Goal: Check status: Check status

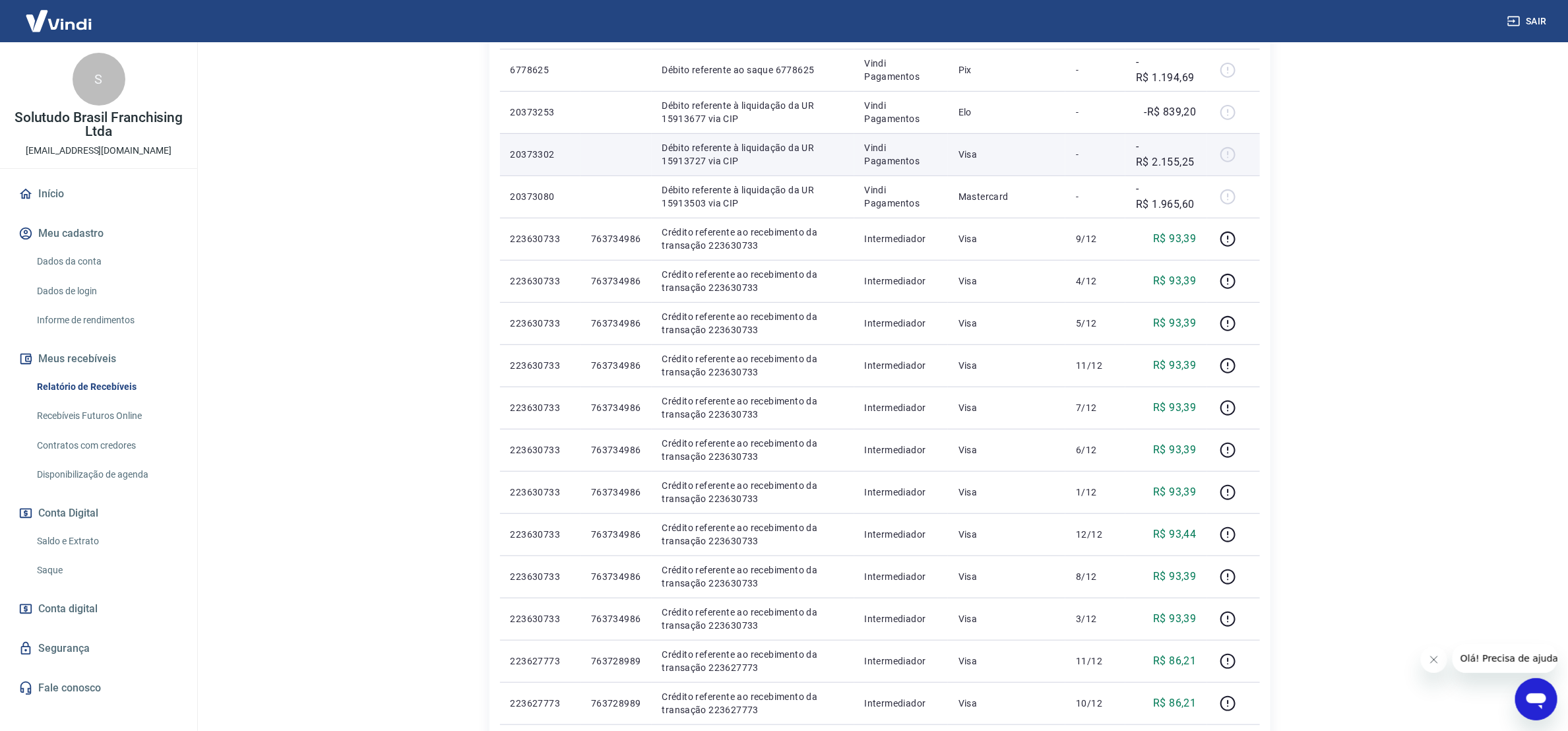
scroll to position [116, 0]
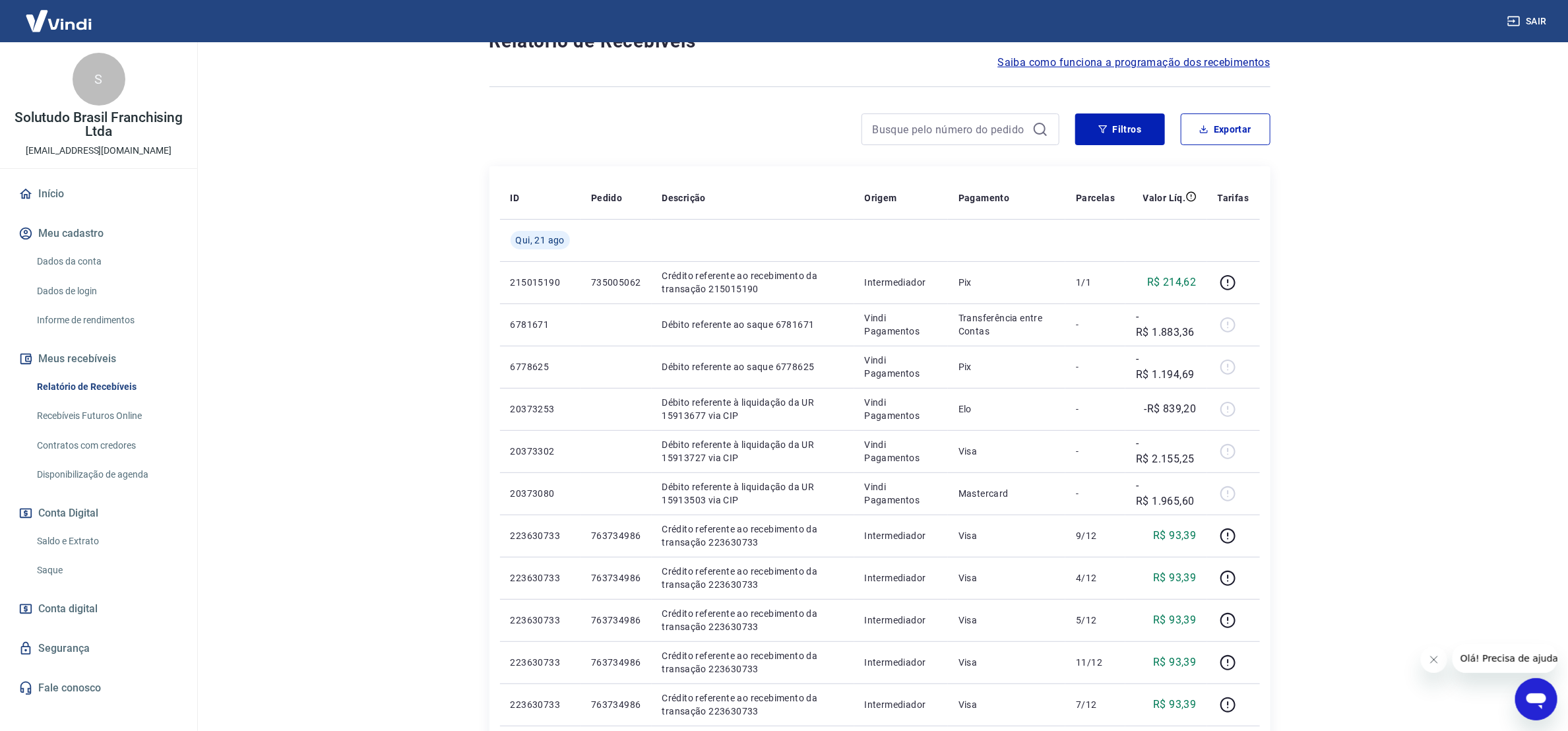
click at [78, 410] on link "Recebíveis Futuros Online" at bounding box center [106, 415] width 149 height 27
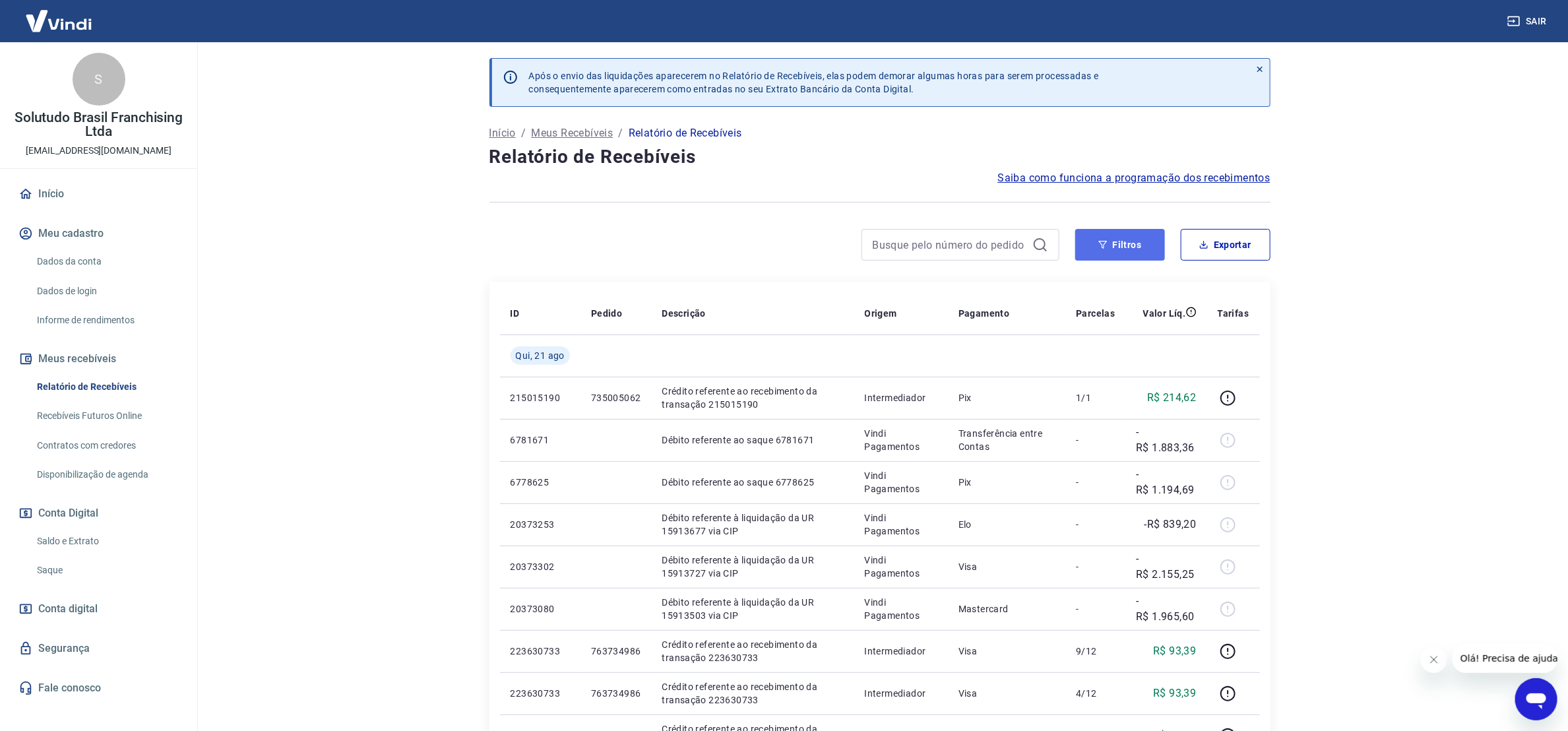
click at [1099, 248] on icon "button" at bounding box center [1103, 245] width 9 height 9
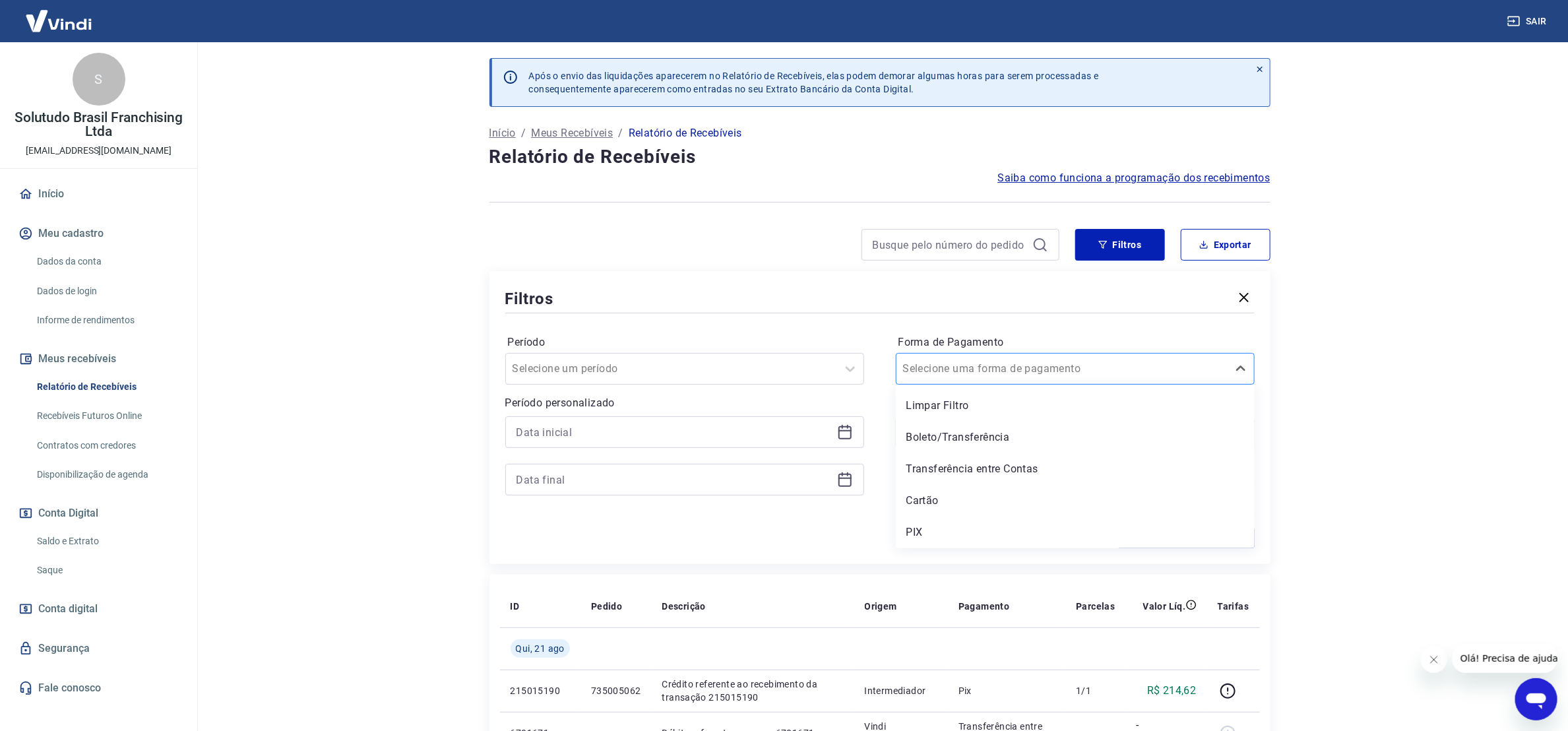
click at [1078, 367] on div at bounding box center [1062, 369] width 318 height 19
drag, startPoint x: 960, startPoint y: 533, endPoint x: 1165, endPoint y: 246, distance: 352.7
click at [966, 533] on div "PIX" at bounding box center [1075, 532] width 359 height 26
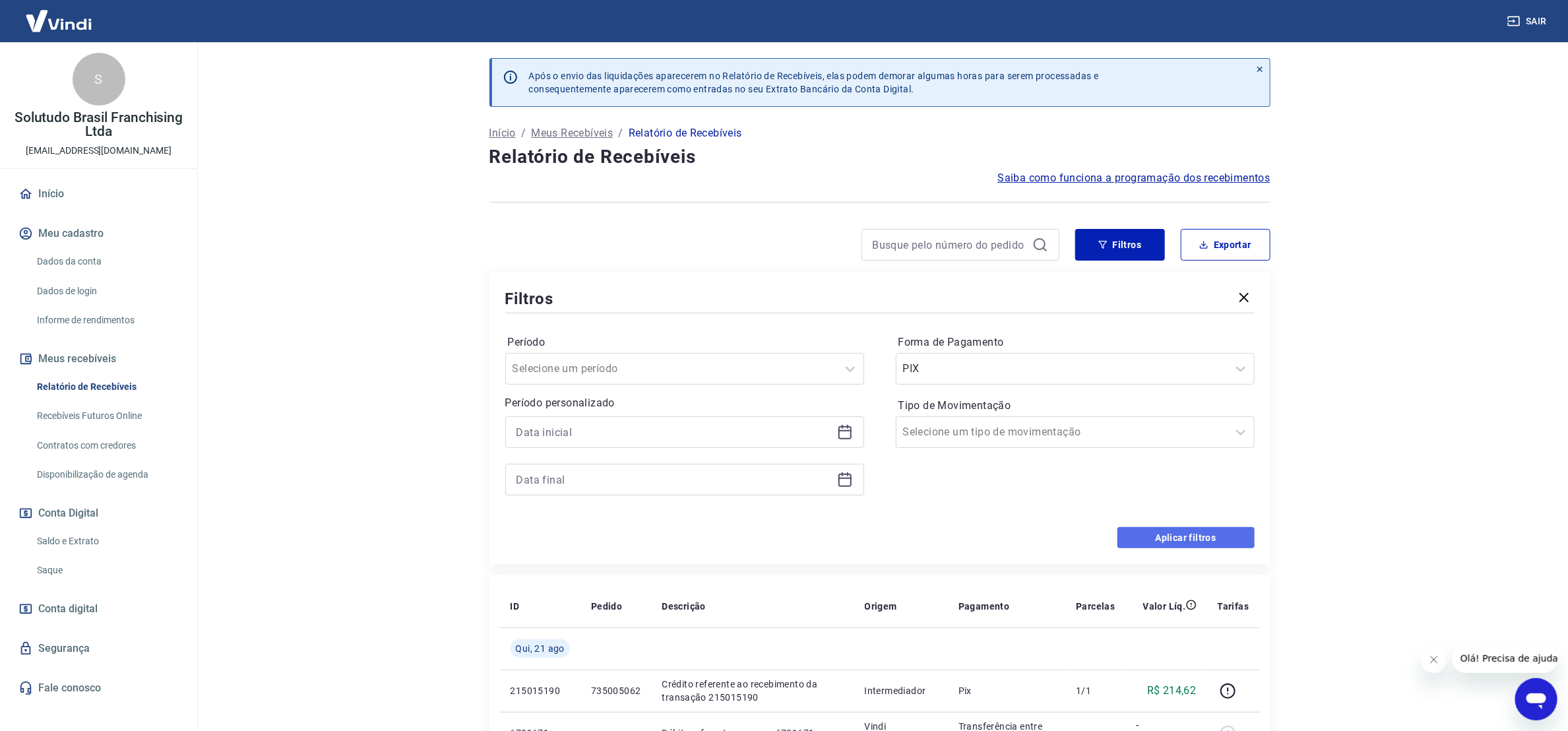
click at [1199, 536] on button "Aplicar filtros" at bounding box center [1186, 537] width 137 height 21
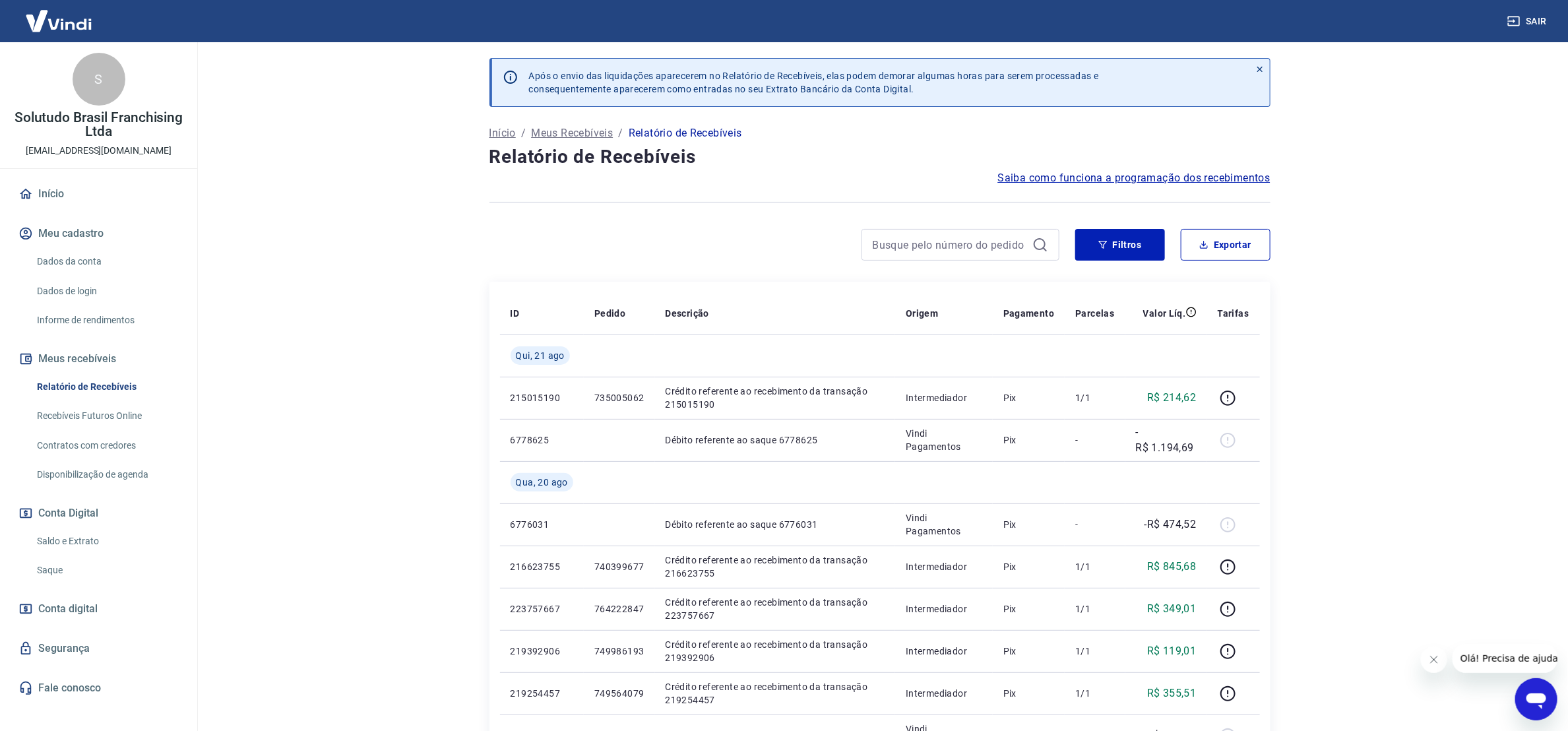
scroll to position [99, 0]
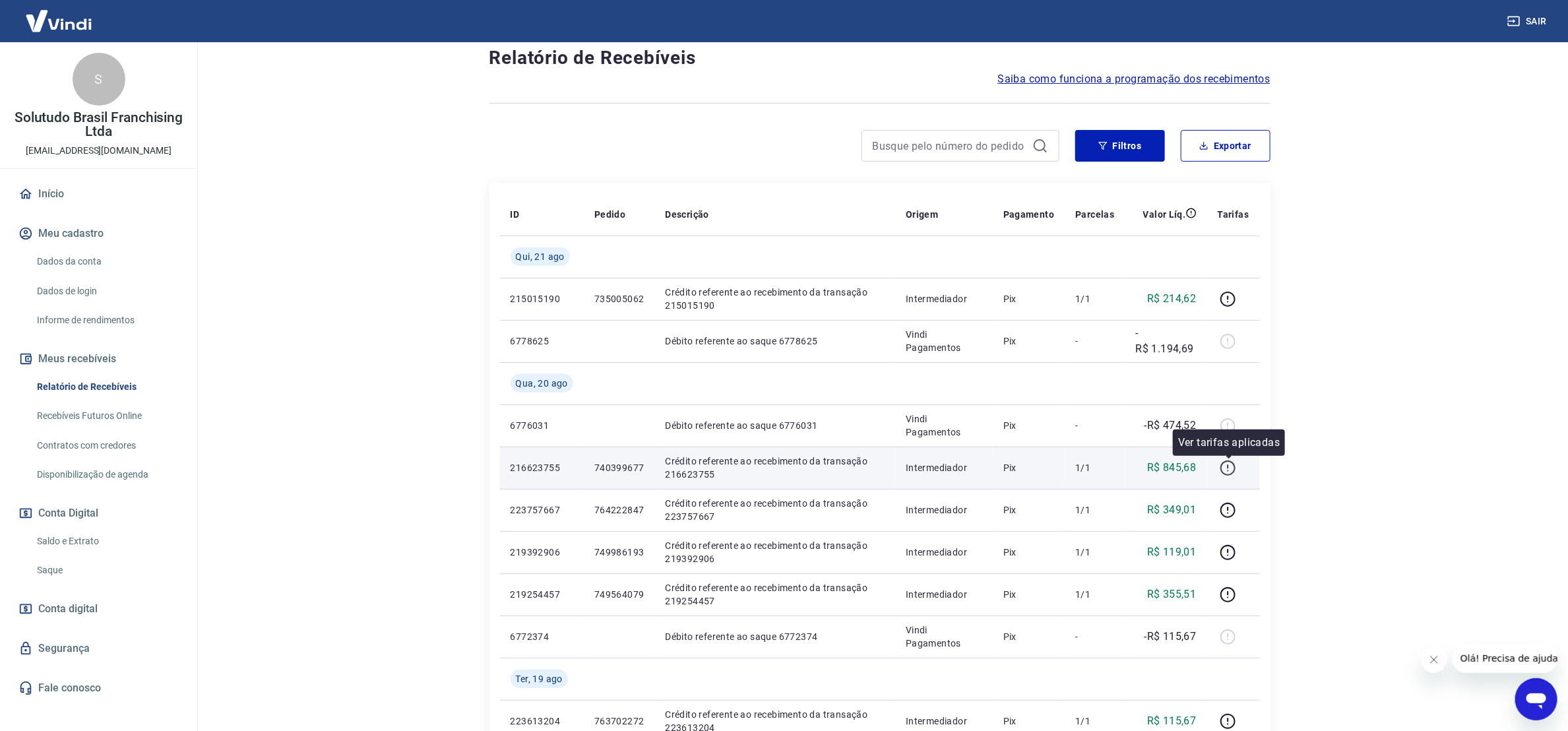
click at [1223, 469] on icon "button" at bounding box center [1228, 468] width 17 height 17
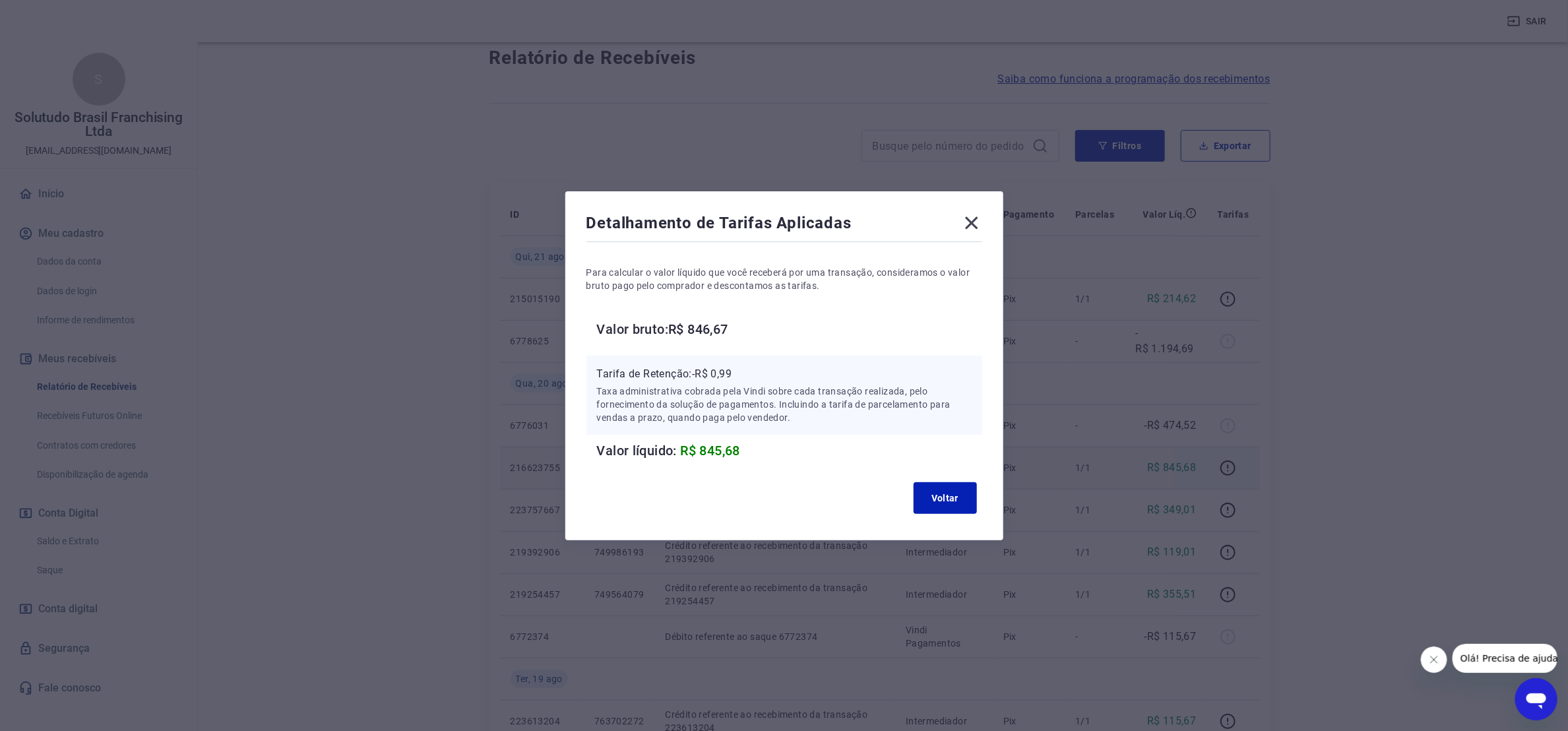
click at [982, 219] on icon at bounding box center [971, 222] width 21 height 21
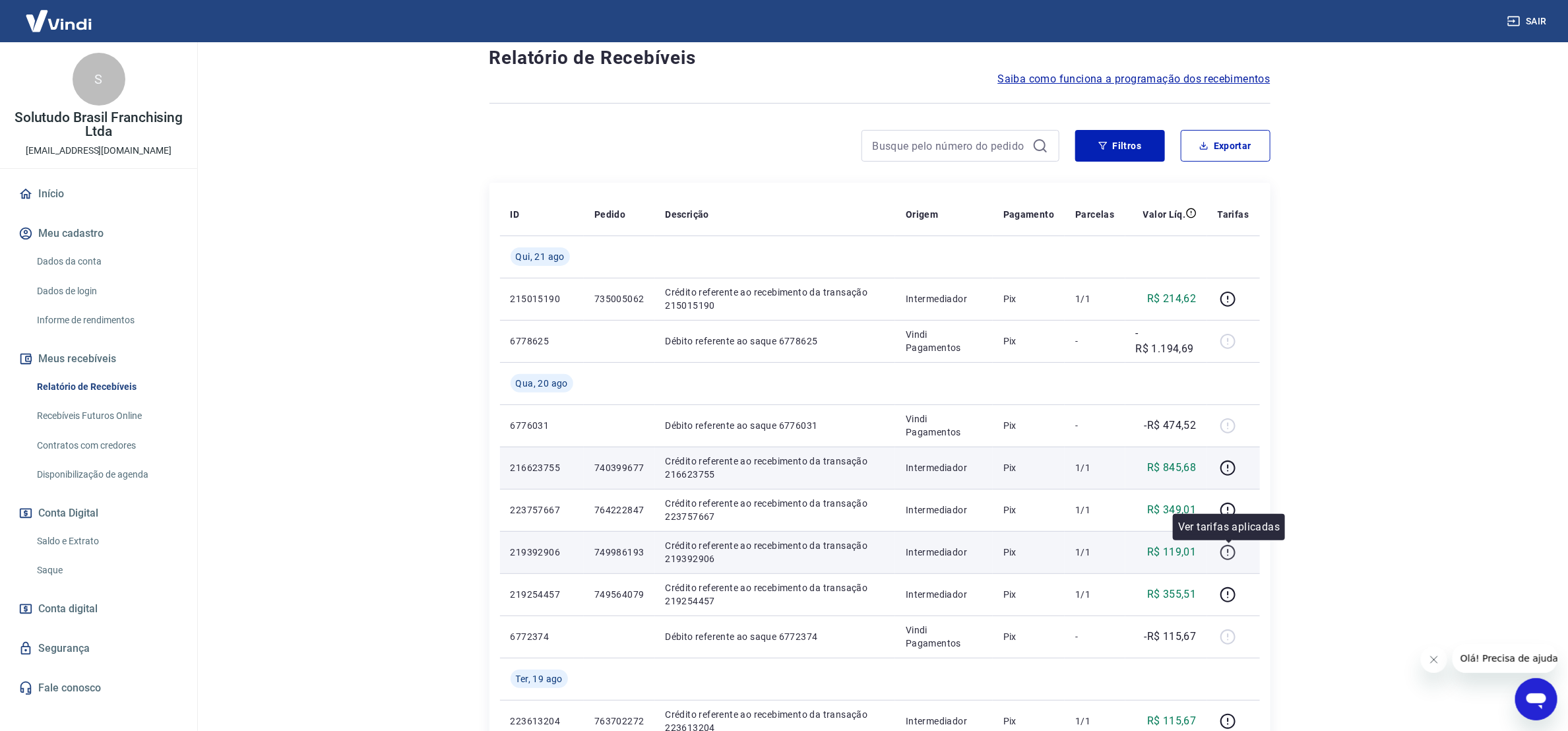
click at [1231, 515] on div "Ver tarifas aplicadas" at bounding box center [1229, 527] width 112 height 26
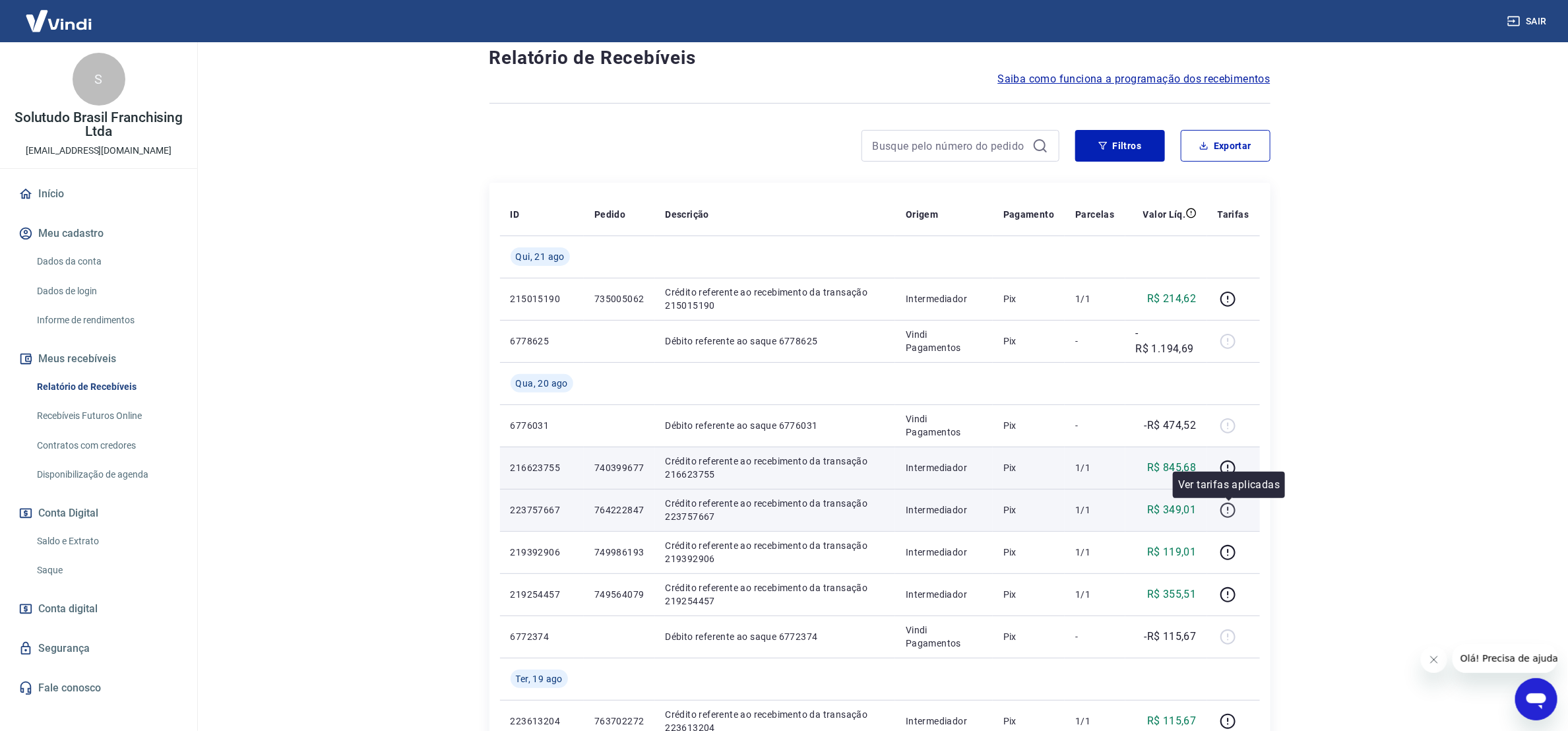
click at [1231, 509] on icon "button" at bounding box center [1228, 511] width 17 height 17
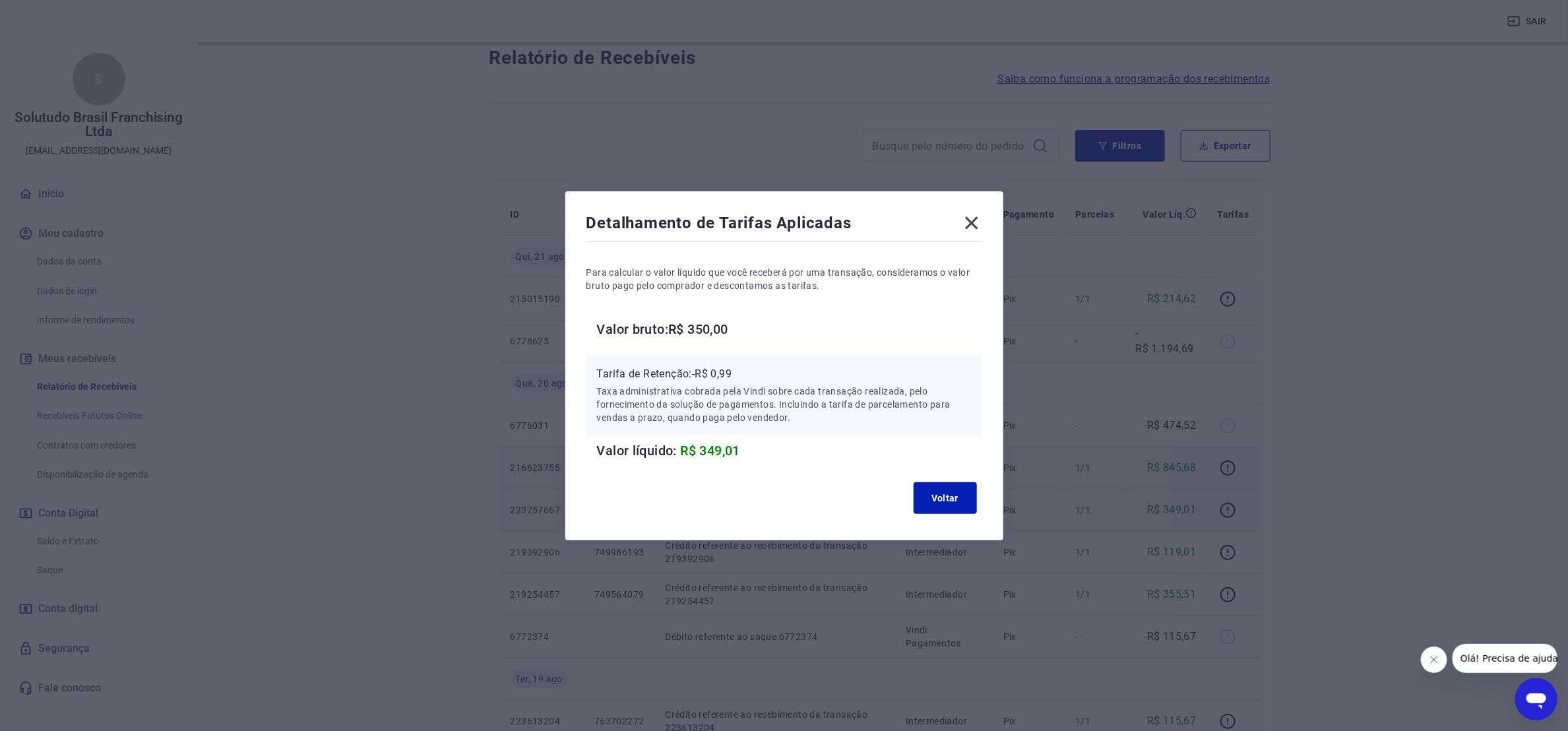
click at [978, 218] on icon at bounding box center [971, 222] width 12 height 12
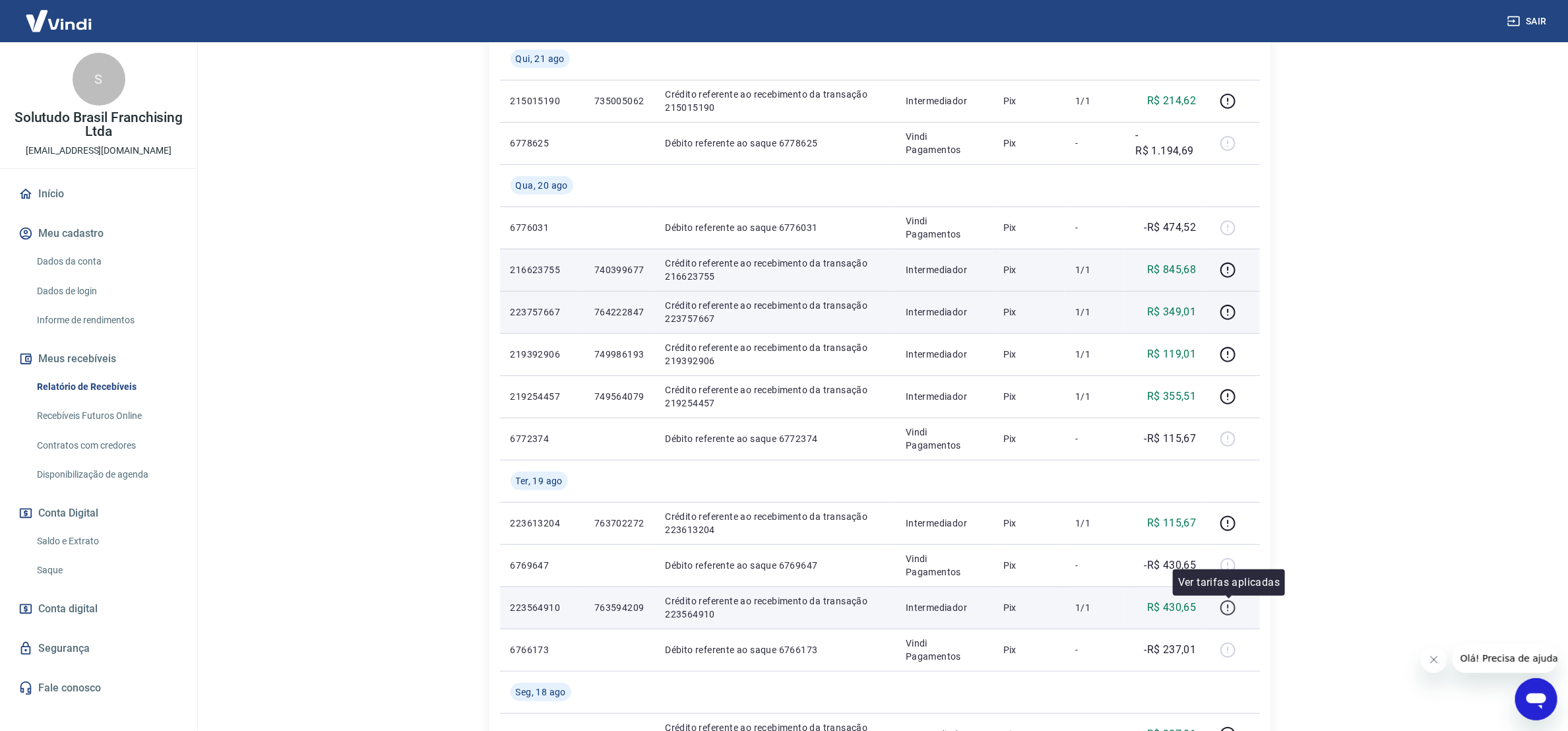
scroll to position [198, 0]
